Goal: Transaction & Acquisition: Purchase product/service

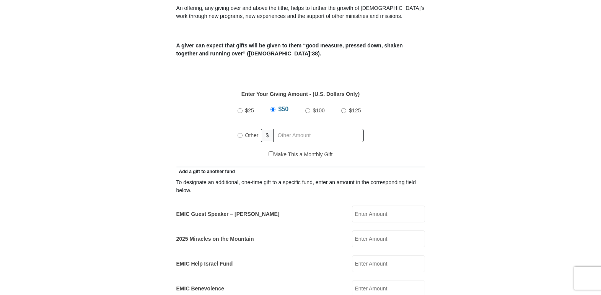
scroll to position [306, 0]
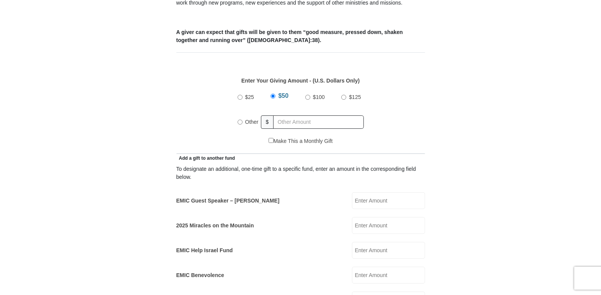
click at [273, 94] on input "$50" at bounding box center [272, 96] width 5 height 5
click at [272, 94] on input "$50" at bounding box center [272, 96] width 5 height 5
click at [228, 124] on div "$25 $50 $100 $125 Other $" at bounding box center [300, 113] width 241 height 50
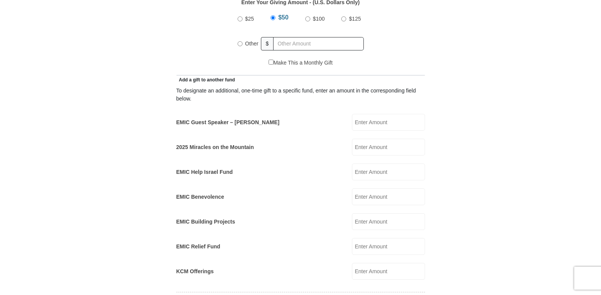
scroll to position [382, 0]
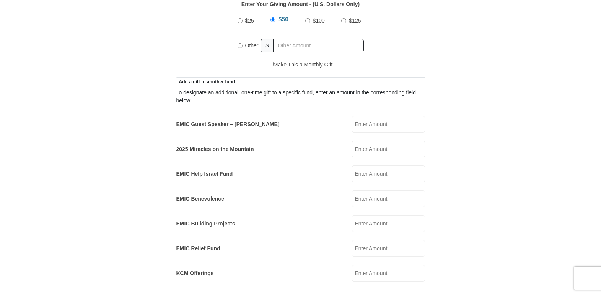
click at [239, 18] on input "$25" at bounding box center [240, 20] width 5 height 5
radio input "true"
click at [378, 118] on input "EMIC Guest Speaker – Billy Burke" at bounding box center [388, 124] width 73 height 17
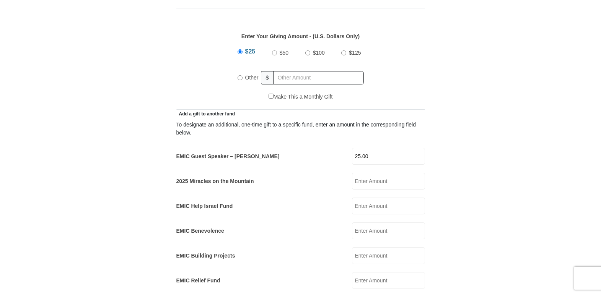
scroll to position [344, 0]
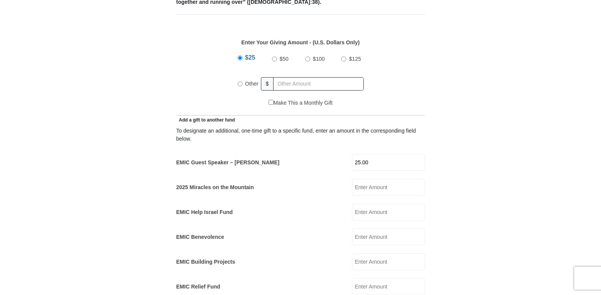
type input "25.00"
click at [90, 160] on form "Eagle Mountain International Church Online Giving Because of gifts like yours, …" at bounding box center [301, 276] width 436 height 1181
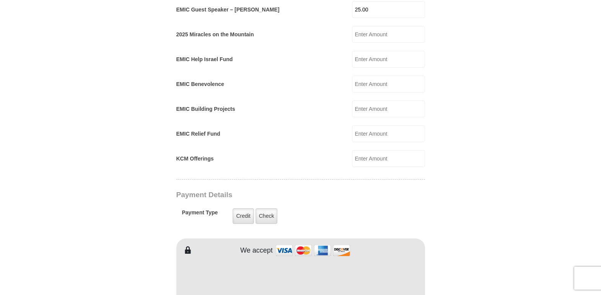
scroll to position [535, 0]
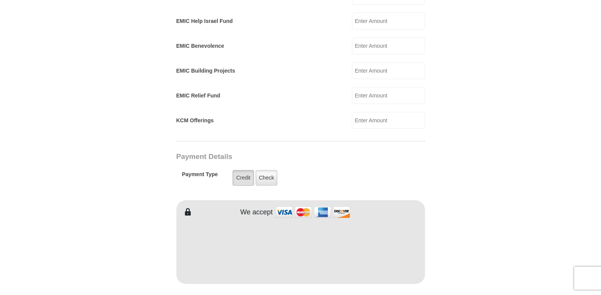
click at [245, 170] on label "Credit" at bounding box center [243, 178] width 21 height 16
click at [0, 0] on input "Credit" at bounding box center [0, 0] width 0 height 0
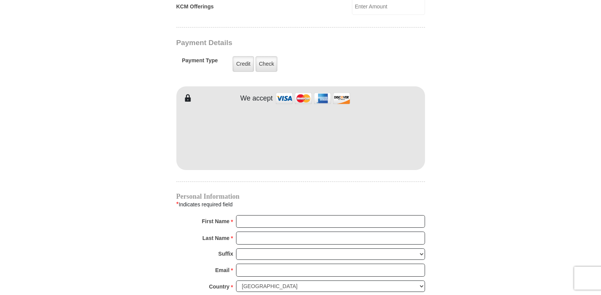
scroll to position [650, 0]
click at [292, 215] on input "First Name *" at bounding box center [330, 221] width 189 height 13
type input "Dale Ann"
type input "Widen"
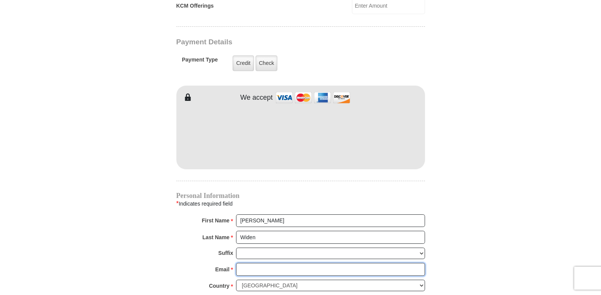
type input "dela@delarena.com"
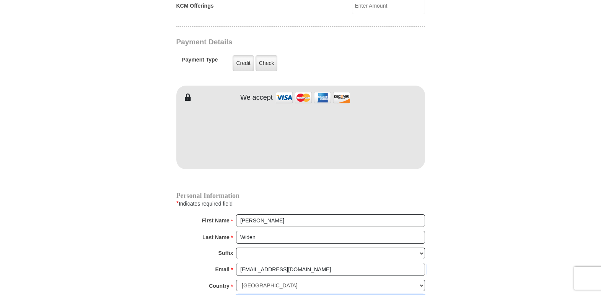
type input "5256 Taylor Rd"
type input "Saginaw"
select select "MN"
type input "55779-9435"
type input "2187295323"
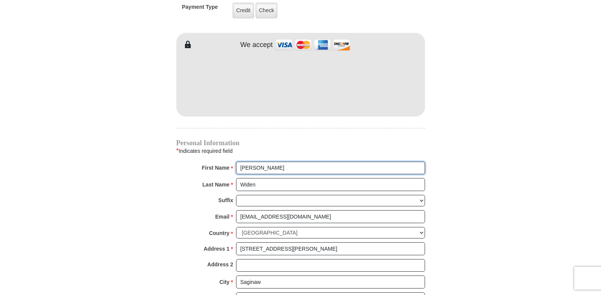
scroll to position [727, 0]
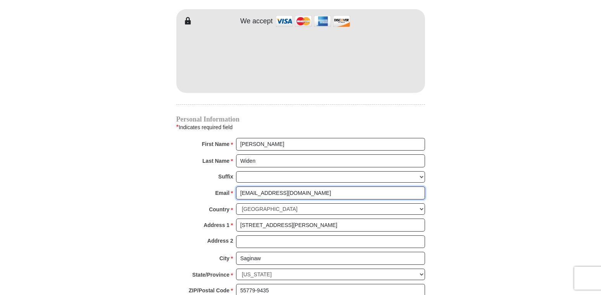
click at [250, 187] on input "dela@delarena.com" at bounding box center [330, 193] width 189 height 13
type input "info@delarena.com"
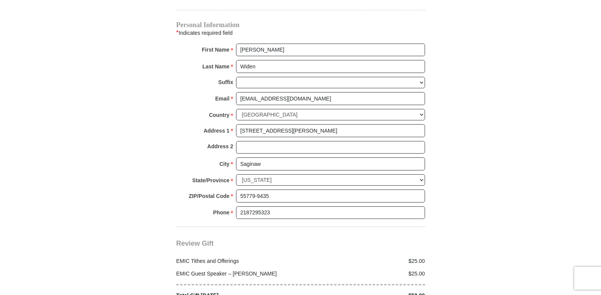
scroll to position [880, 0]
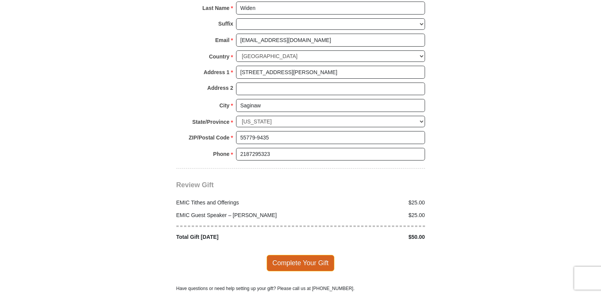
click at [304, 255] on span "Complete Your Gift" at bounding box center [301, 263] width 68 height 16
